Goal: Find specific page/section

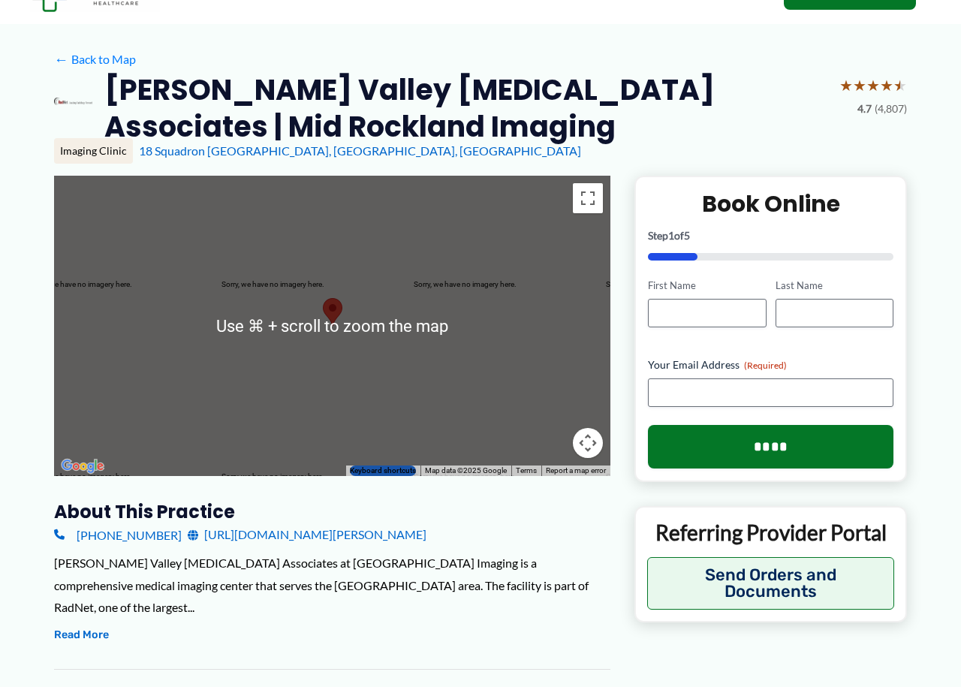
scroll to position [70, 0]
click at [89, 626] on button "Read More" at bounding box center [81, 635] width 55 height 18
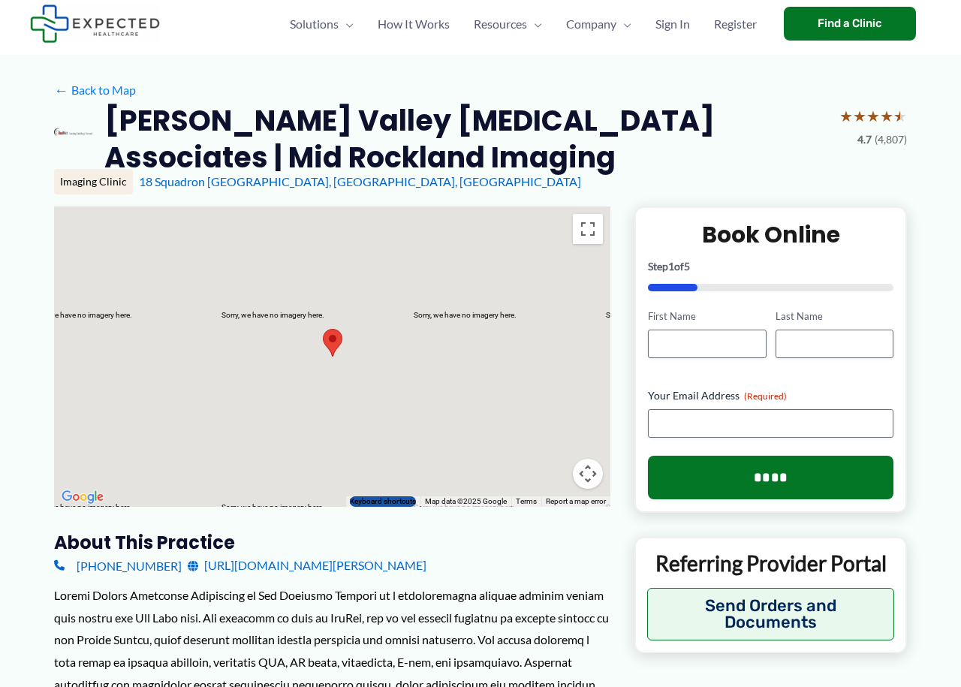
scroll to position [40, 0]
